Goal: Information Seeking & Learning: Check status

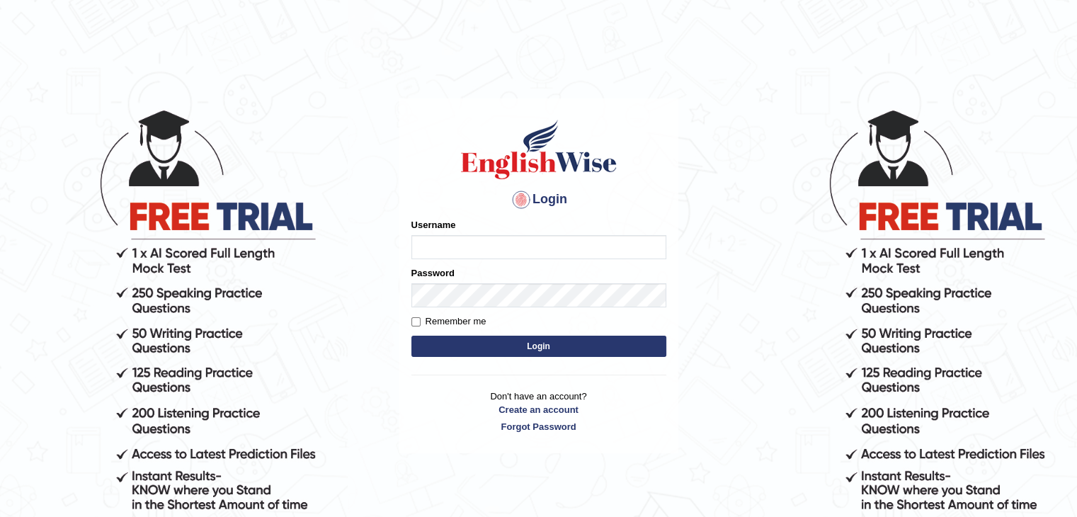
drag, startPoint x: 0, startPoint y: 0, endPoint x: 583, endPoint y: 239, distance: 630.1
click at [583, 239] on input "Username" at bounding box center [538, 247] width 255 height 24
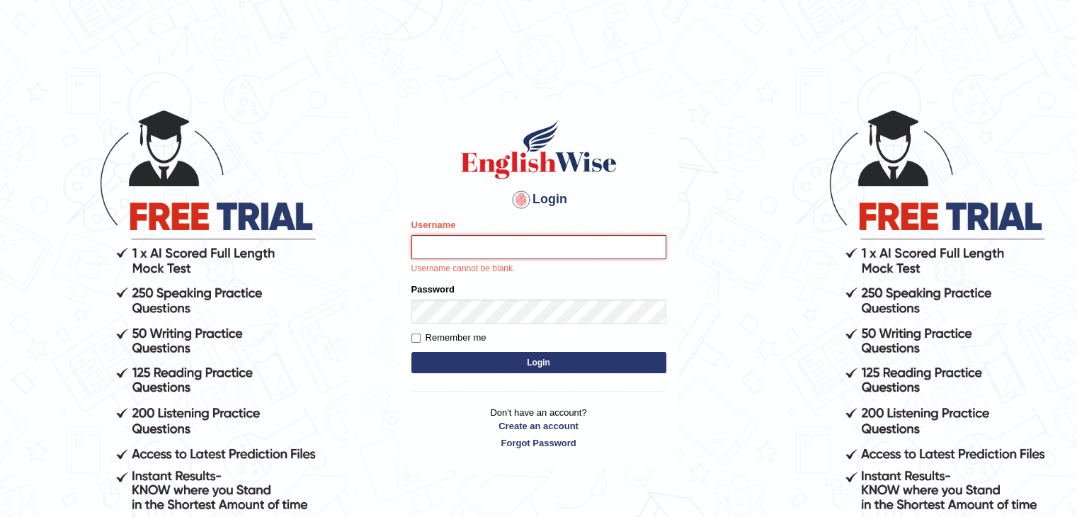
click at [411, 352] on button "Login" at bounding box center [538, 362] width 255 height 21
type input "NandhuIsha"
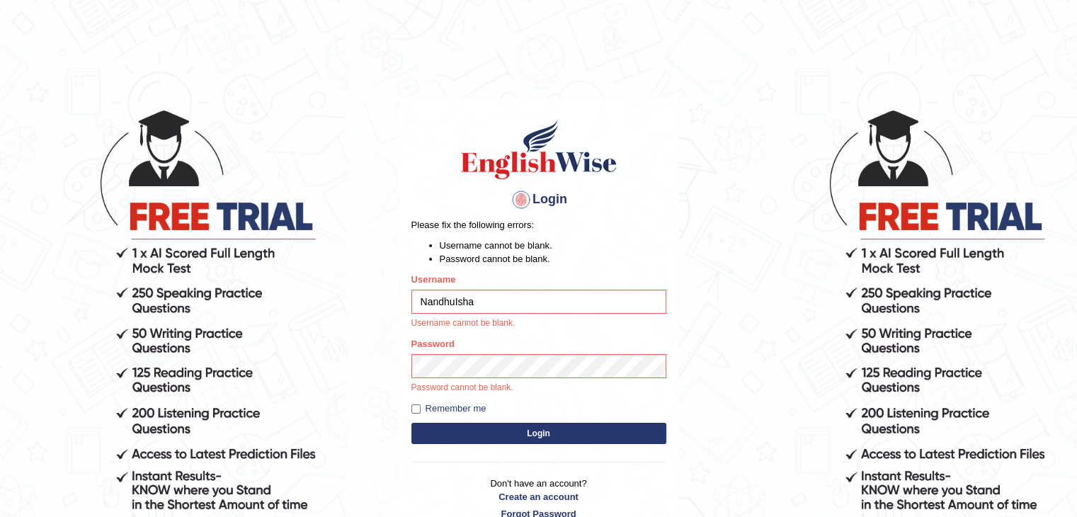
click at [487, 428] on form "Please fix the following errors: Username cannot be blank. Password cannot be b…" at bounding box center [538, 332] width 255 height 229
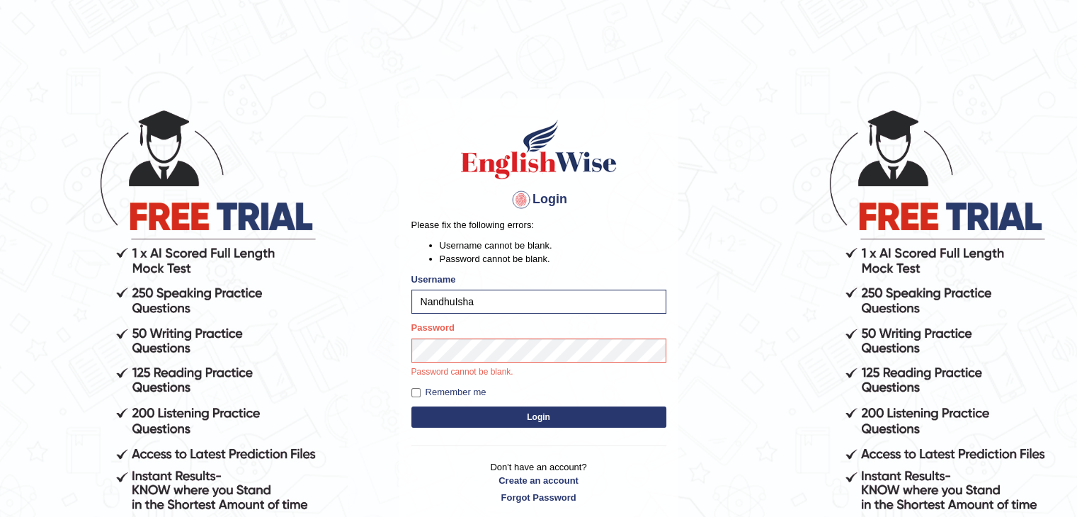
click at [508, 414] on button "Login" at bounding box center [538, 416] width 255 height 21
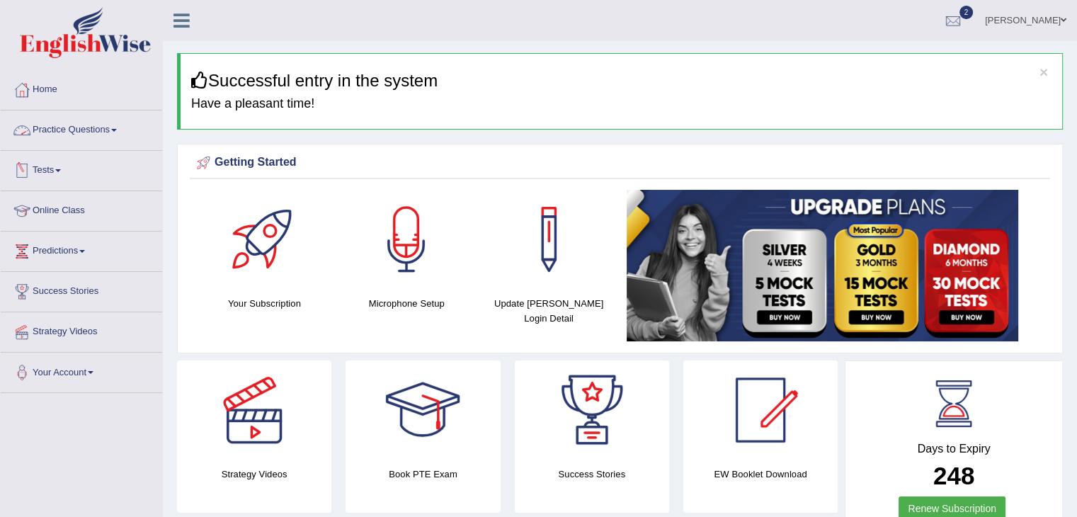
click at [52, 176] on link "Tests" at bounding box center [81, 168] width 161 height 35
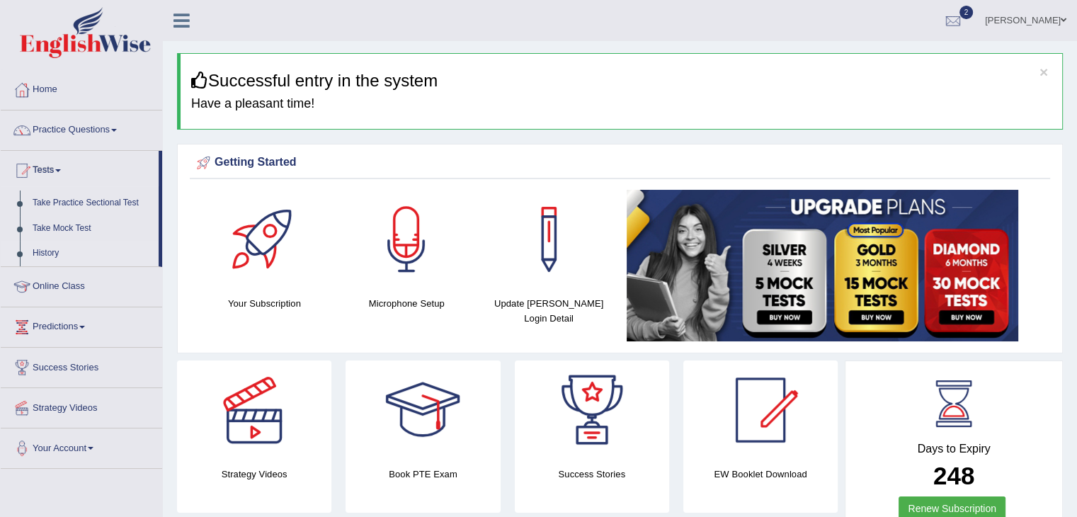
click at [56, 256] on link "History" at bounding box center [92, 253] width 132 height 25
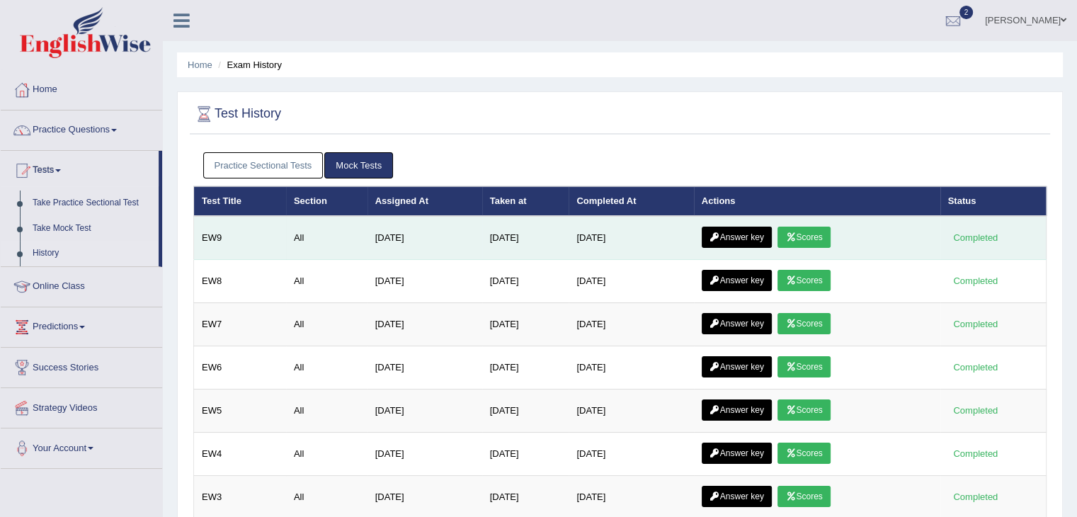
click at [825, 227] on link "Scores" at bounding box center [803, 237] width 52 height 21
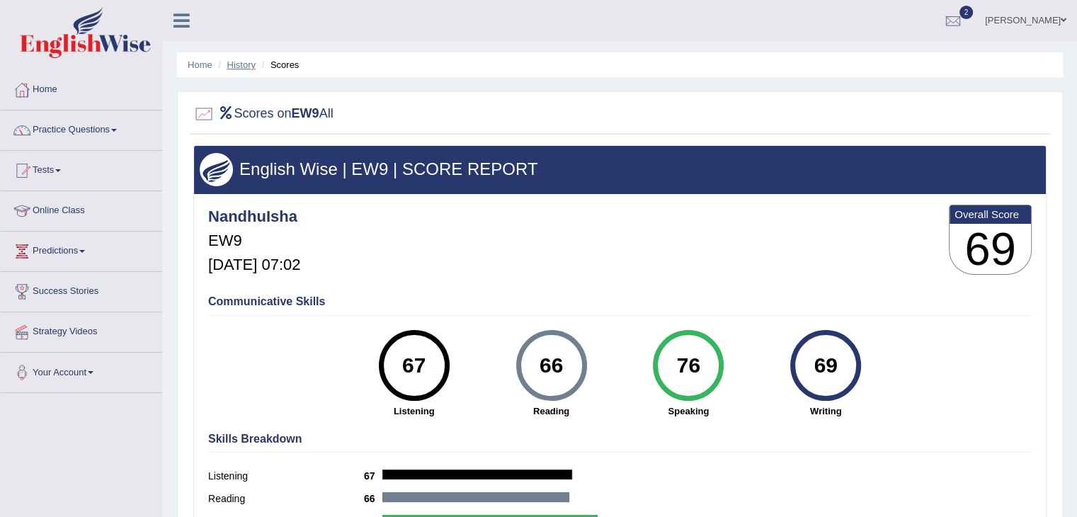
click at [235, 62] on link "History" at bounding box center [241, 64] width 28 height 11
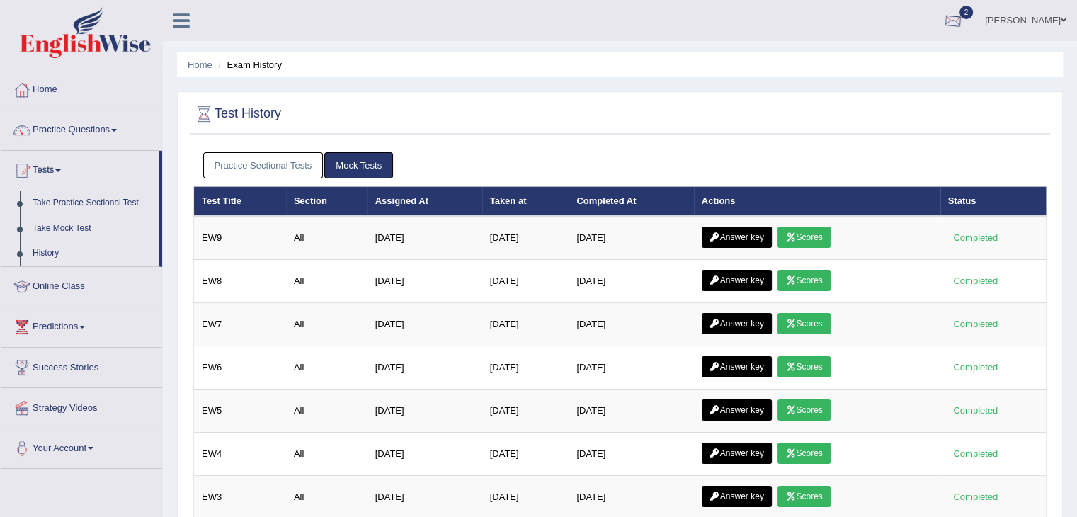
click at [963, 18] on div at bounding box center [952, 21] width 21 height 21
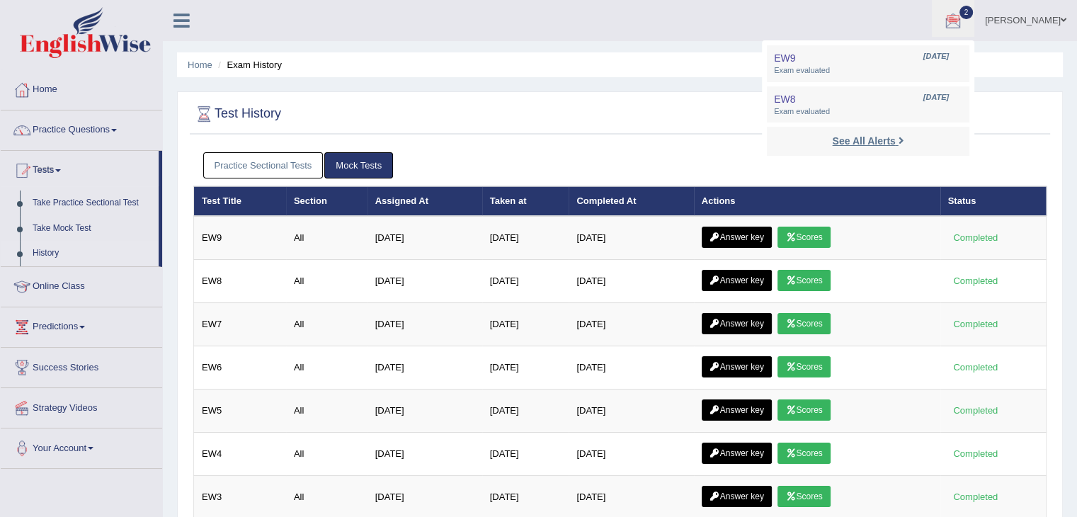
click at [895, 142] on strong "See All Alerts" at bounding box center [863, 140] width 63 height 11
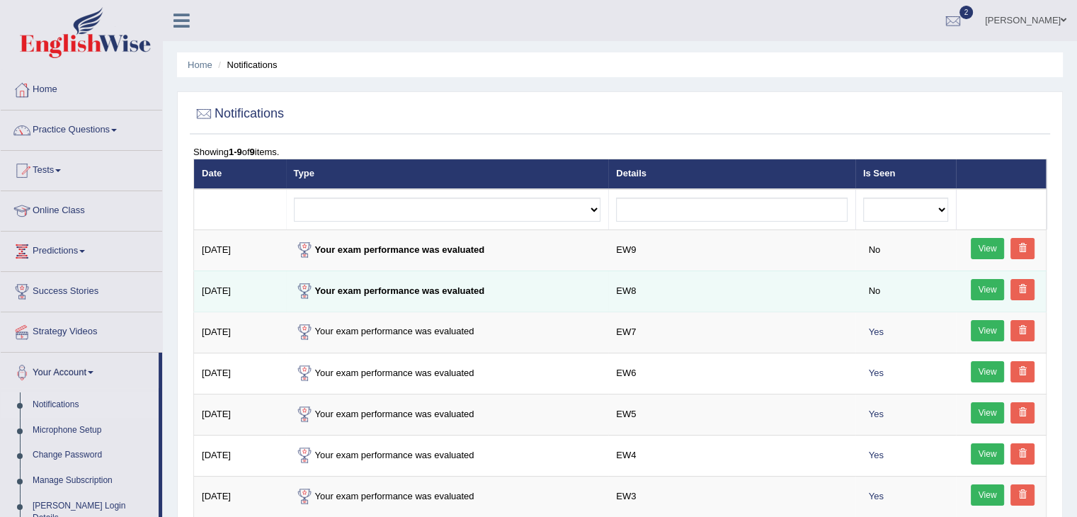
click at [972, 296] on link "View" at bounding box center [987, 289] width 34 height 21
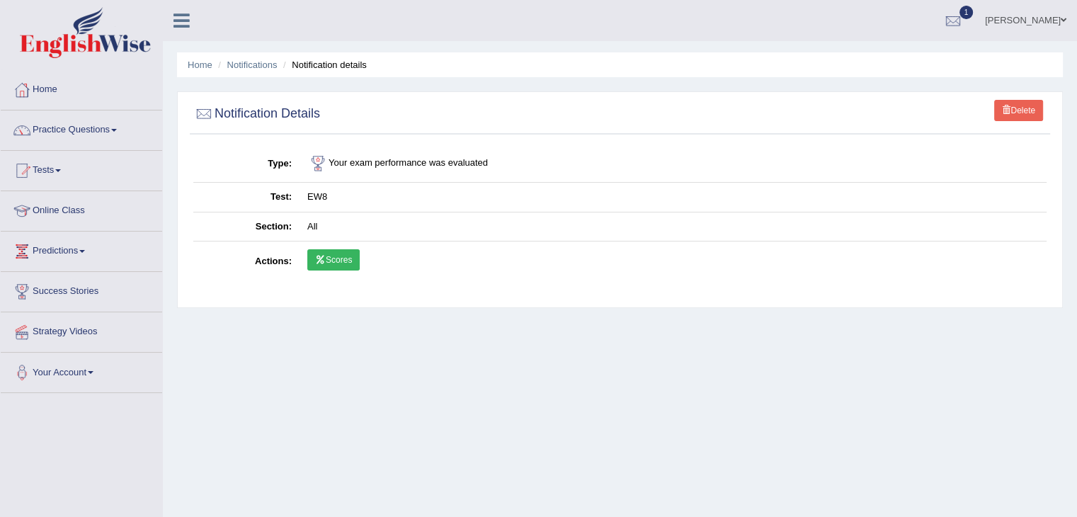
click at [328, 268] on link "Scores" at bounding box center [333, 259] width 52 height 21
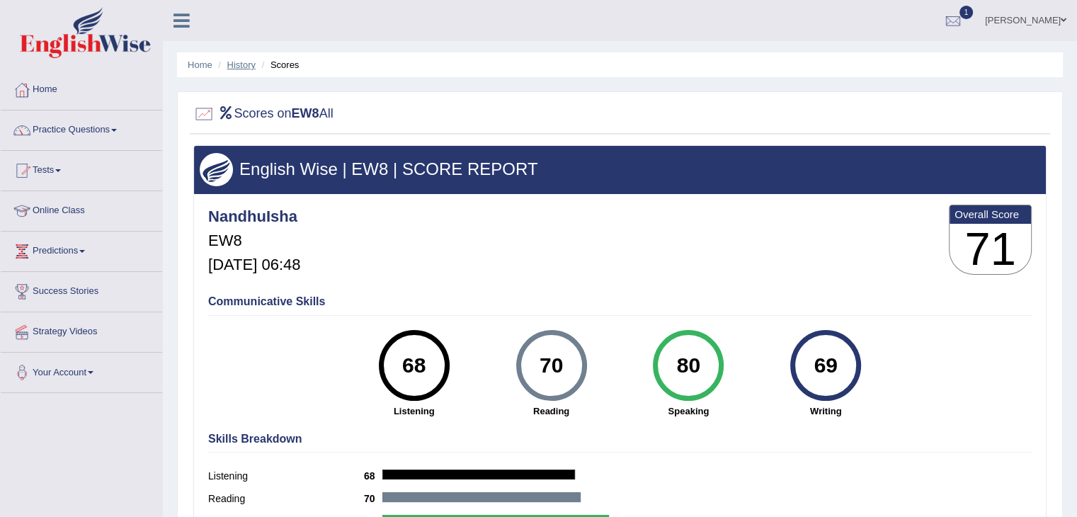
click at [243, 59] on link "History" at bounding box center [241, 64] width 28 height 11
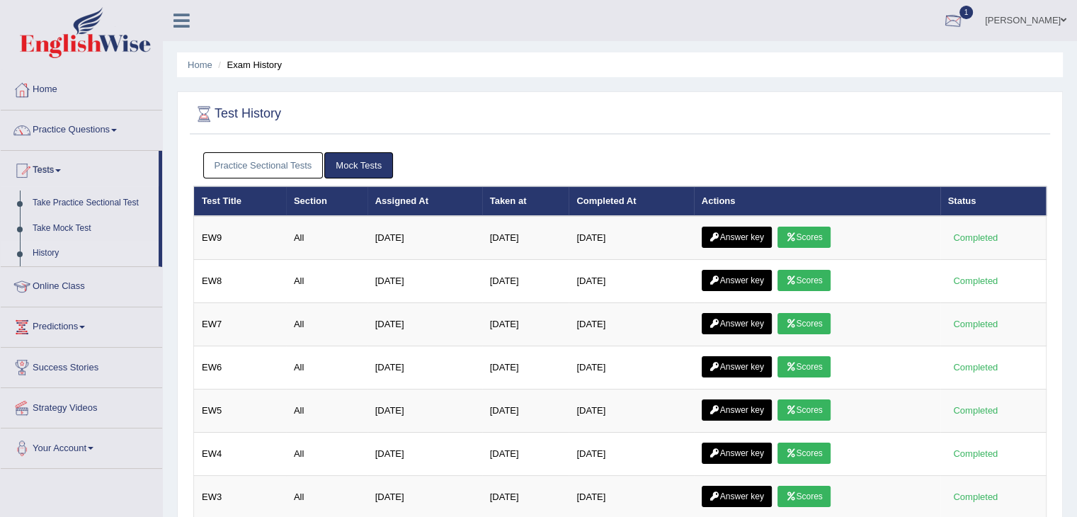
click at [963, 21] on div at bounding box center [952, 21] width 21 height 21
click at [895, 103] on strong "See All Alerts" at bounding box center [863, 100] width 63 height 11
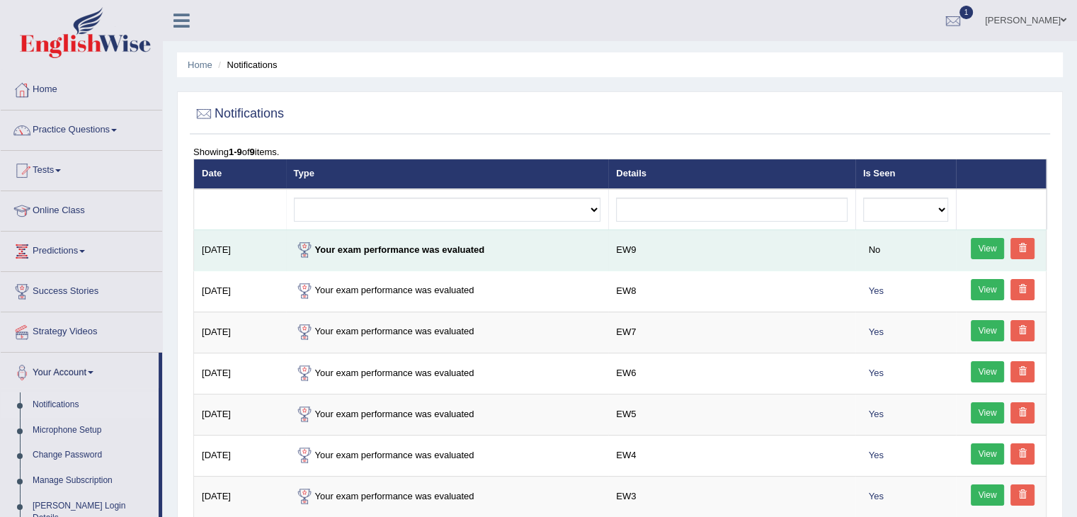
click at [980, 248] on link "View" at bounding box center [987, 248] width 34 height 21
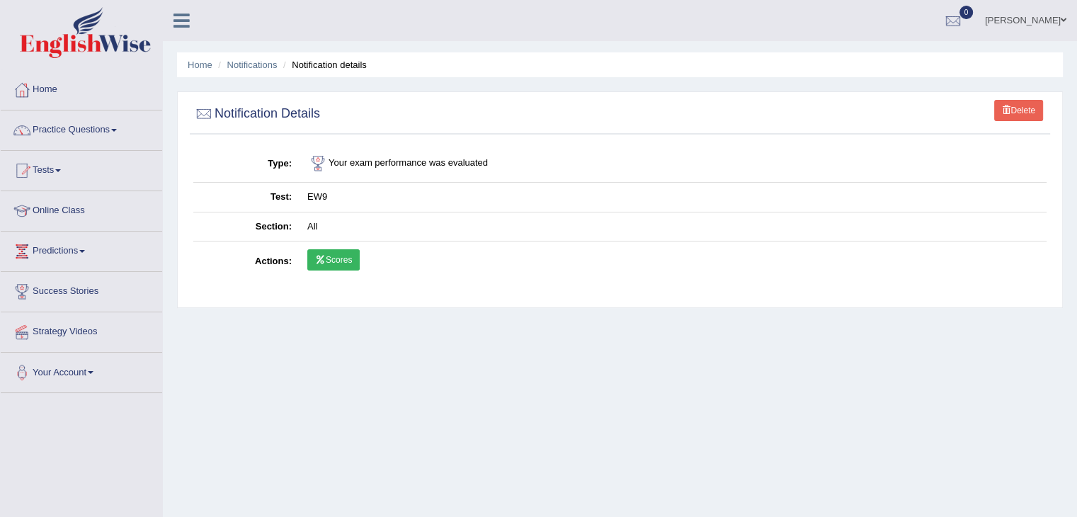
click at [348, 252] on link "Scores" at bounding box center [333, 259] width 52 height 21
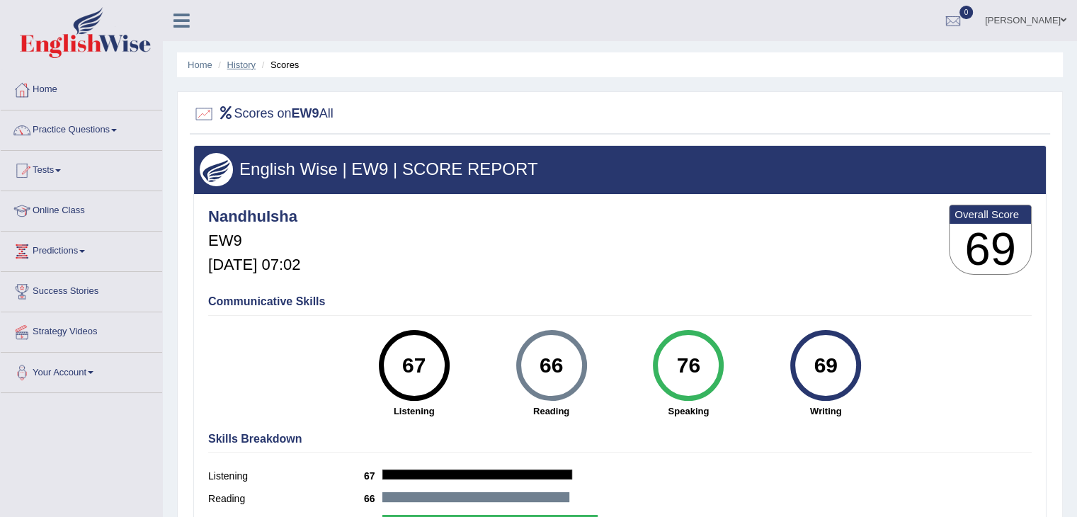
click at [251, 67] on link "History" at bounding box center [241, 64] width 28 height 11
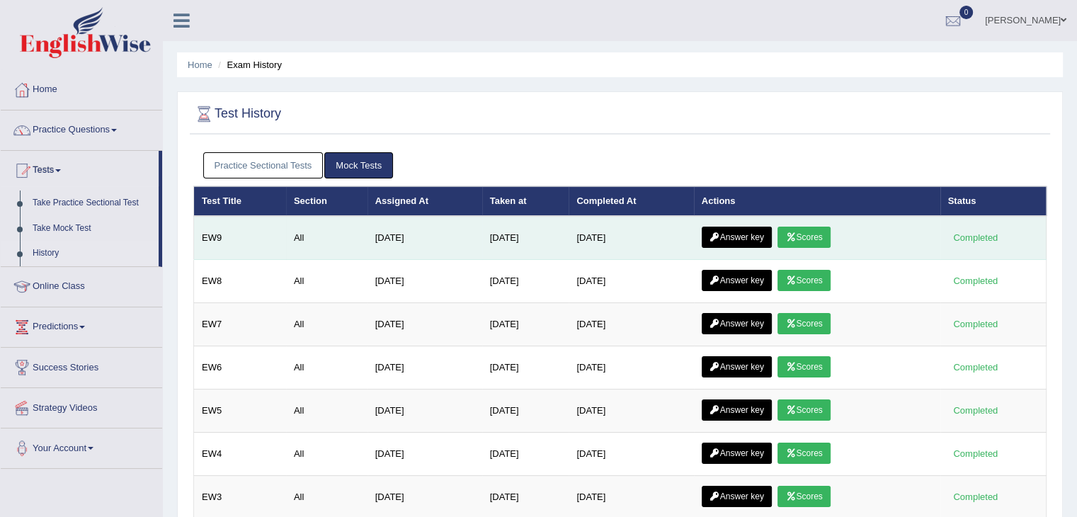
click at [746, 227] on link "Answer key" at bounding box center [736, 237] width 70 height 21
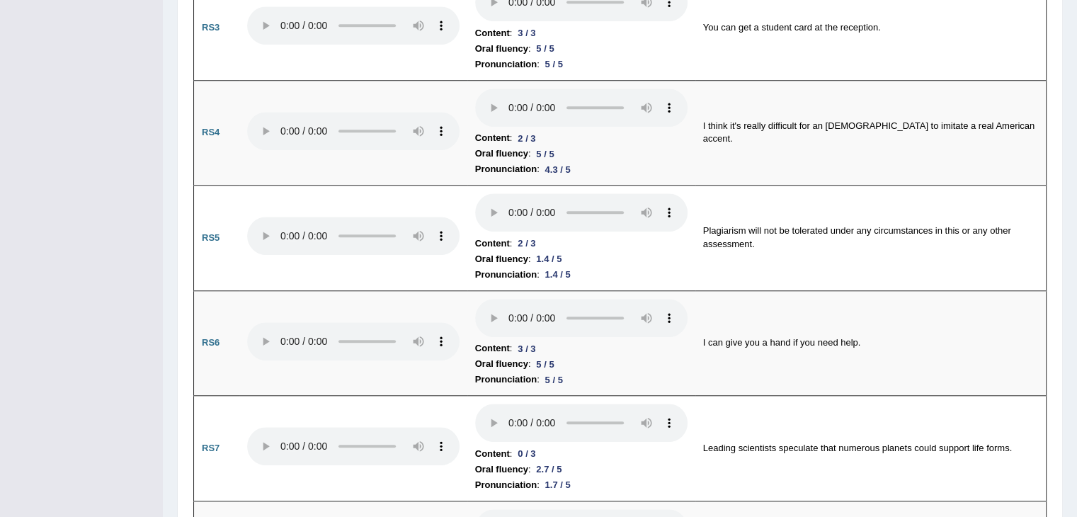
scroll to position [1174, 0]
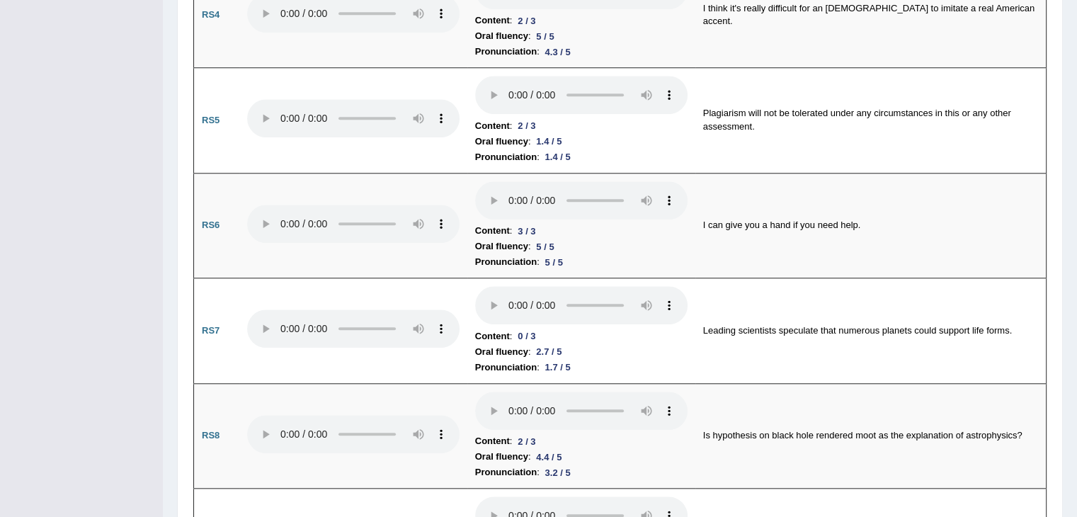
drag, startPoint x: 1084, startPoint y: 37, endPoint x: 1087, endPoint y: 164, distance: 126.7
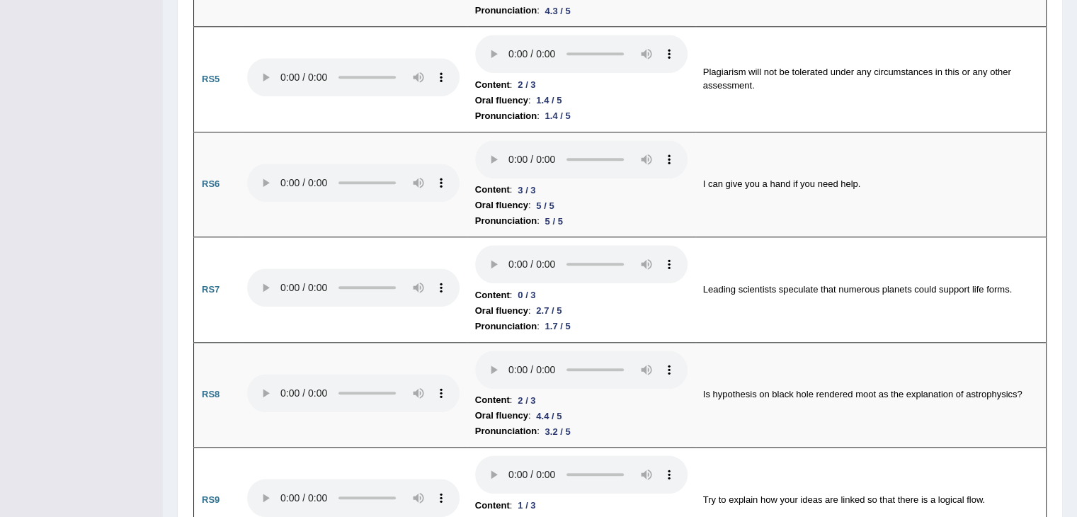
scroll to position [0, 0]
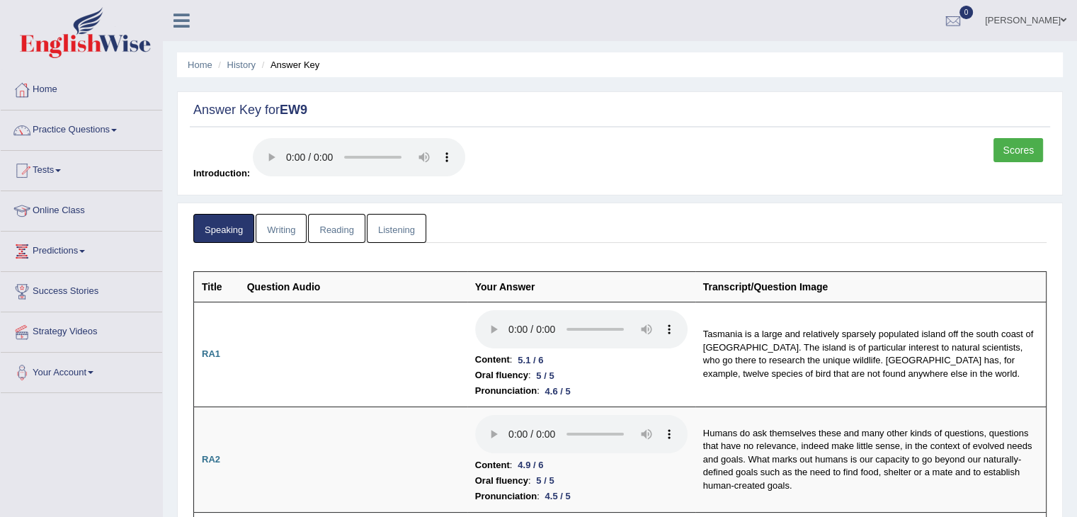
click at [273, 231] on link "Writing" at bounding box center [281, 228] width 51 height 29
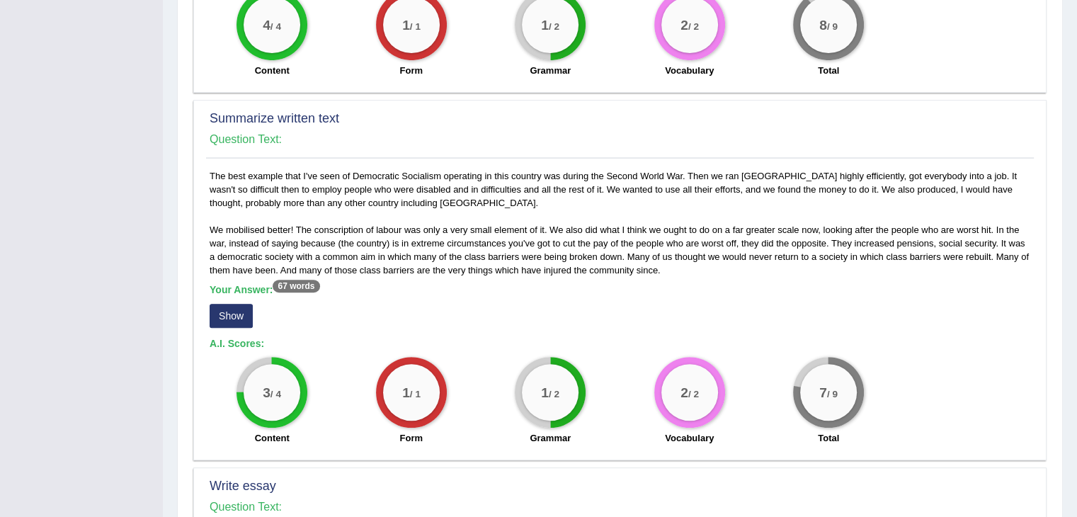
scroll to position [624, 0]
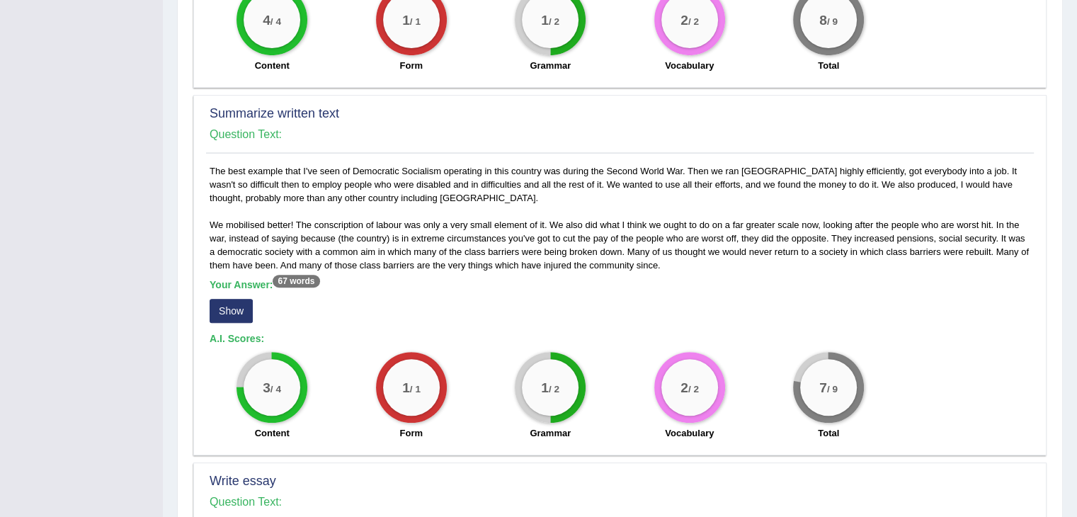
click at [248, 251] on div "The best example that I've seen of Democratic Socialism operating in this count…" at bounding box center [619, 305] width 827 height 283
click at [231, 299] on button "Show" at bounding box center [231, 311] width 43 height 24
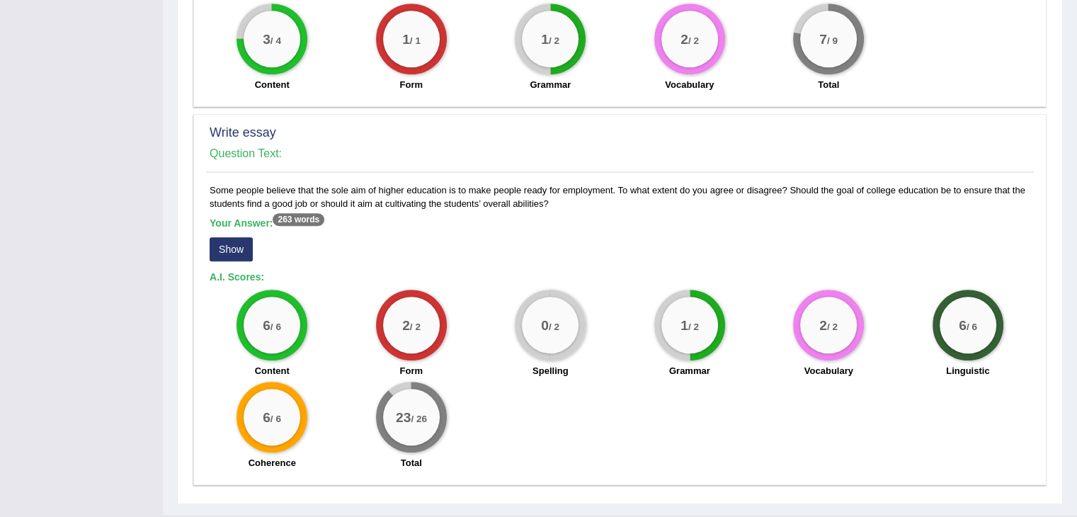
scroll to position [1003, 0]
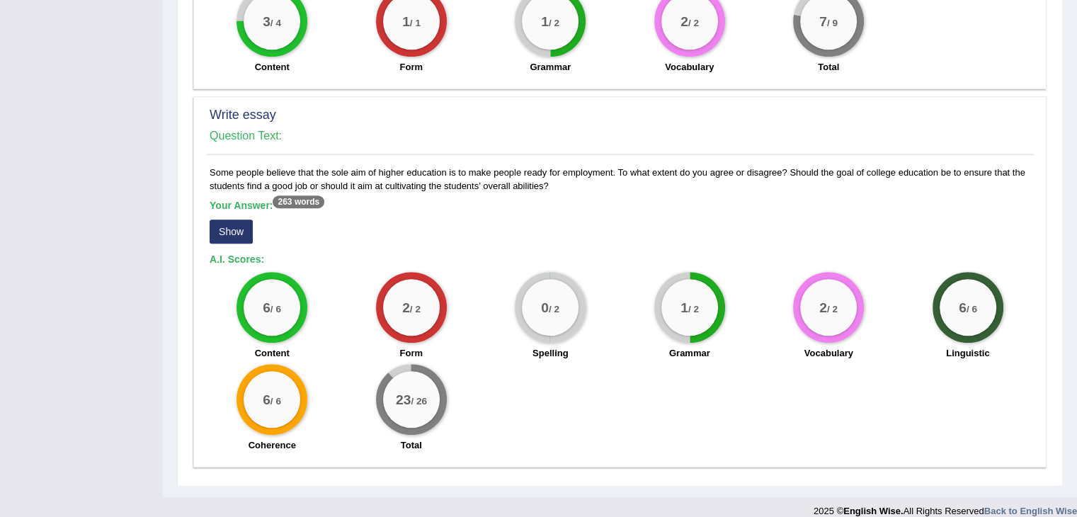
click at [231, 219] on button "Show" at bounding box center [231, 231] width 43 height 24
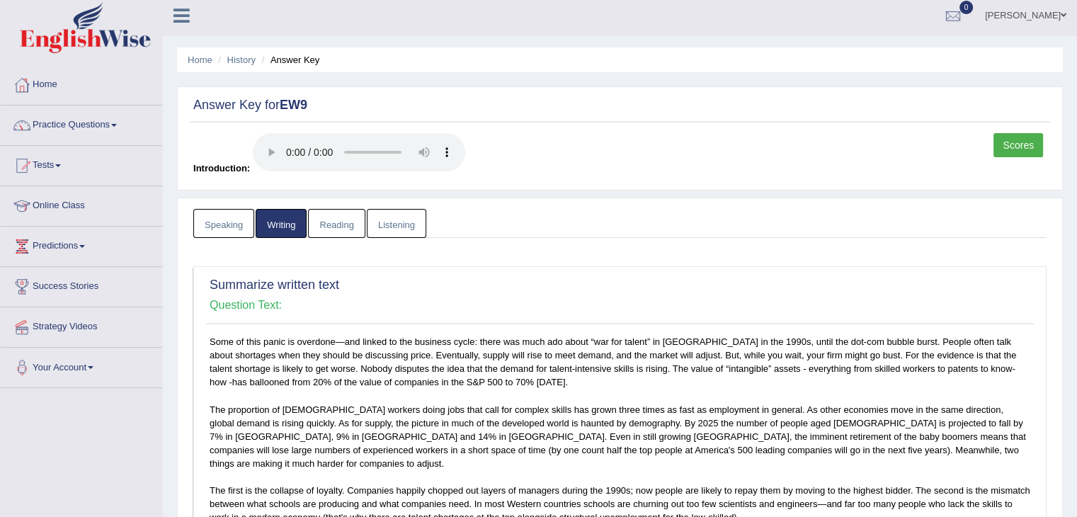
scroll to position [0, 0]
